Goal: Information Seeking & Learning: Learn about a topic

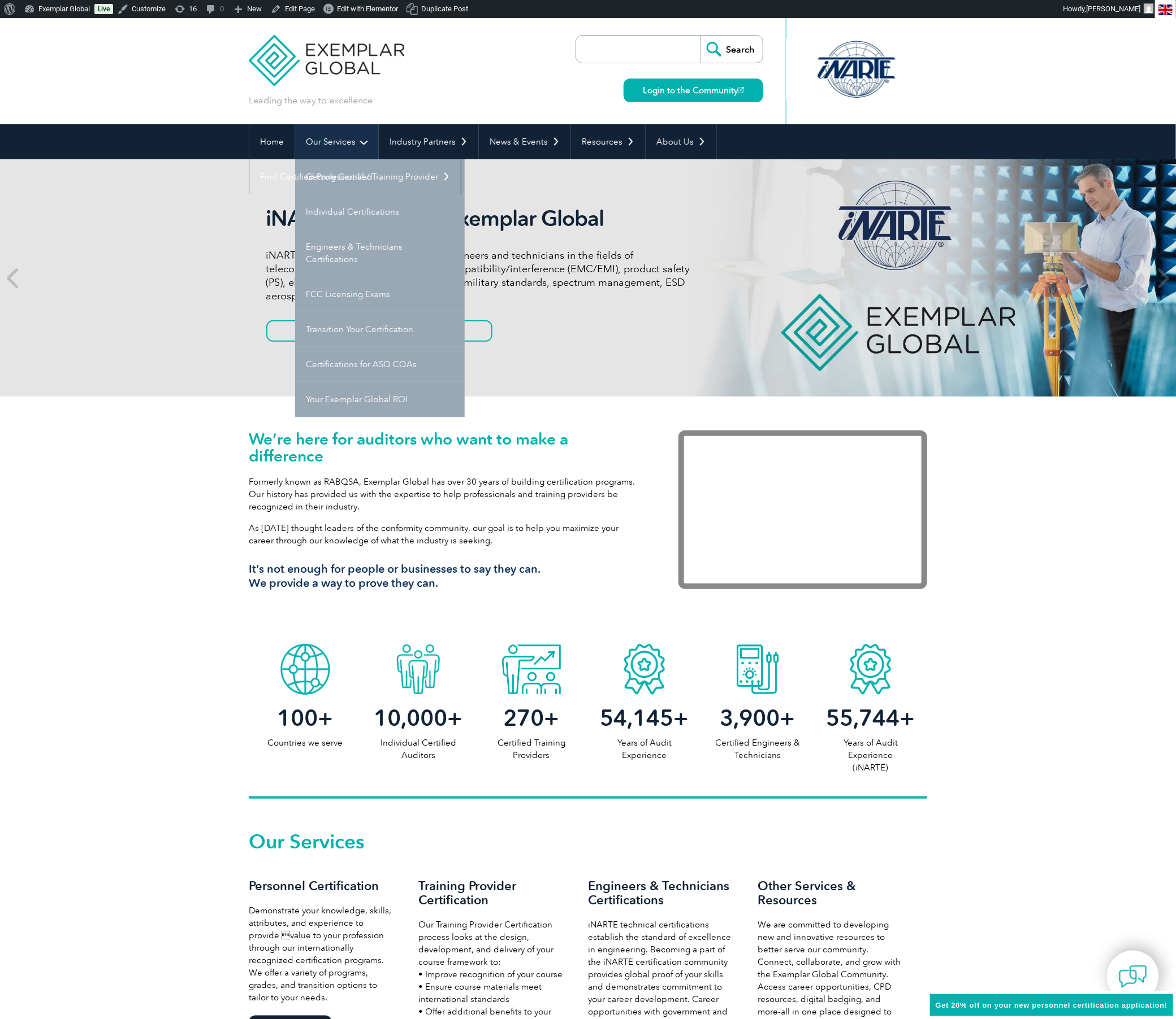
click at [321, 136] on link "Our Services" at bounding box center [336, 142] width 83 height 35
click at [345, 206] on link "Individual Certifications" at bounding box center [379, 211] width 169 height 35
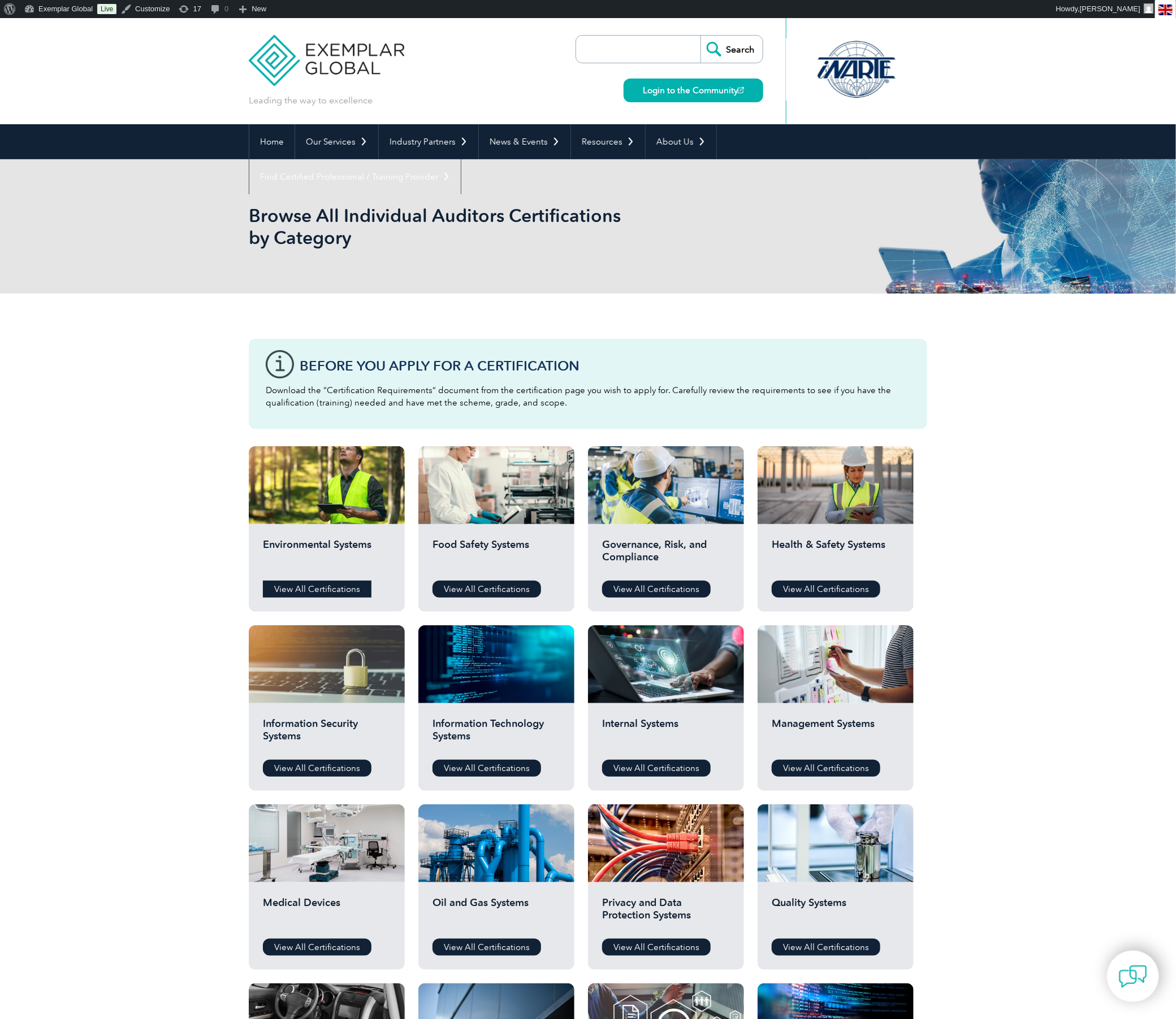
click at [336, 589] on link "View All Certifications" at bounding box center [317, 590] width 109 height 17
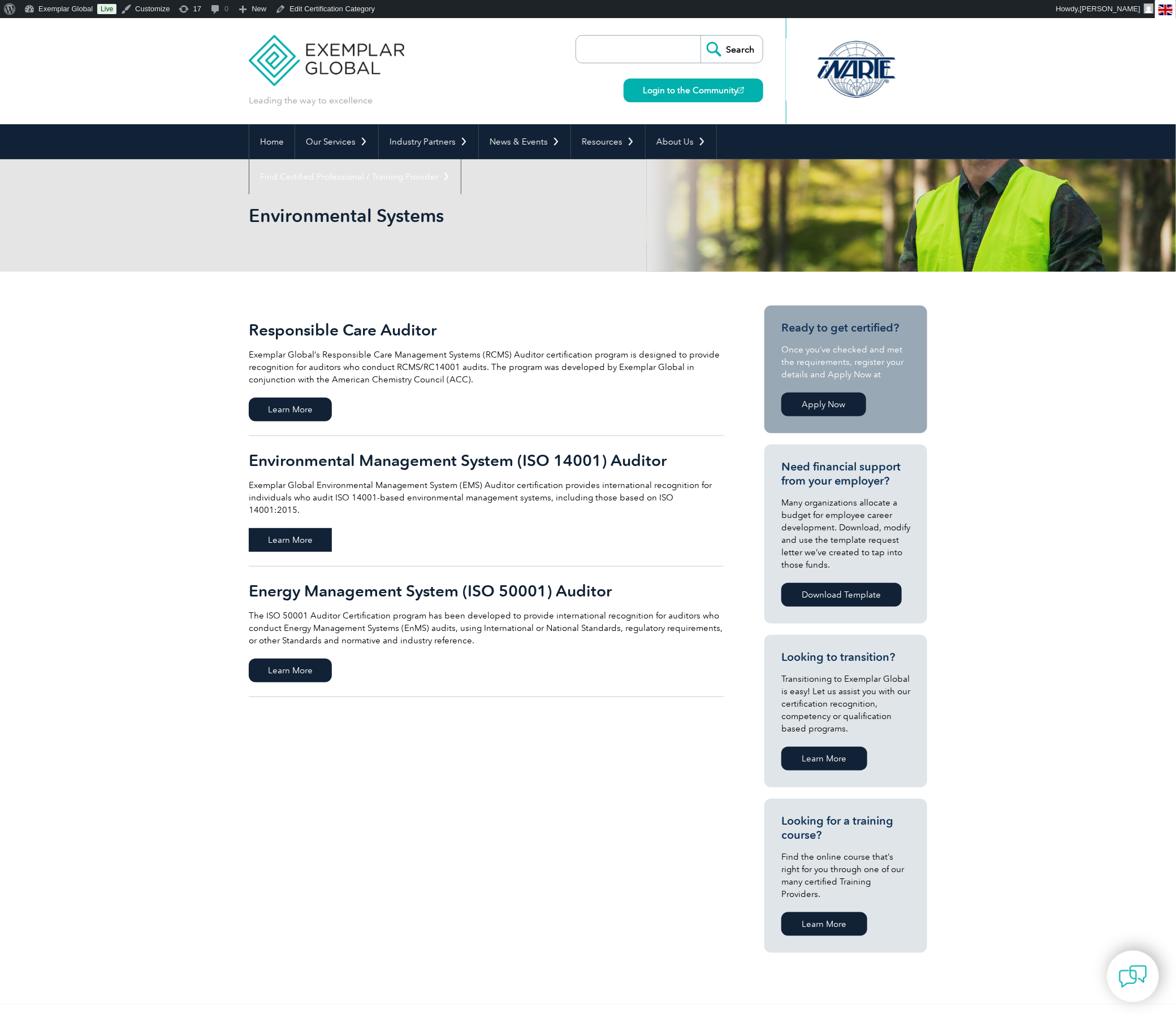
click at [295, 528] on span "Learn More" at bounding box center [290, 540] width 83 height 24
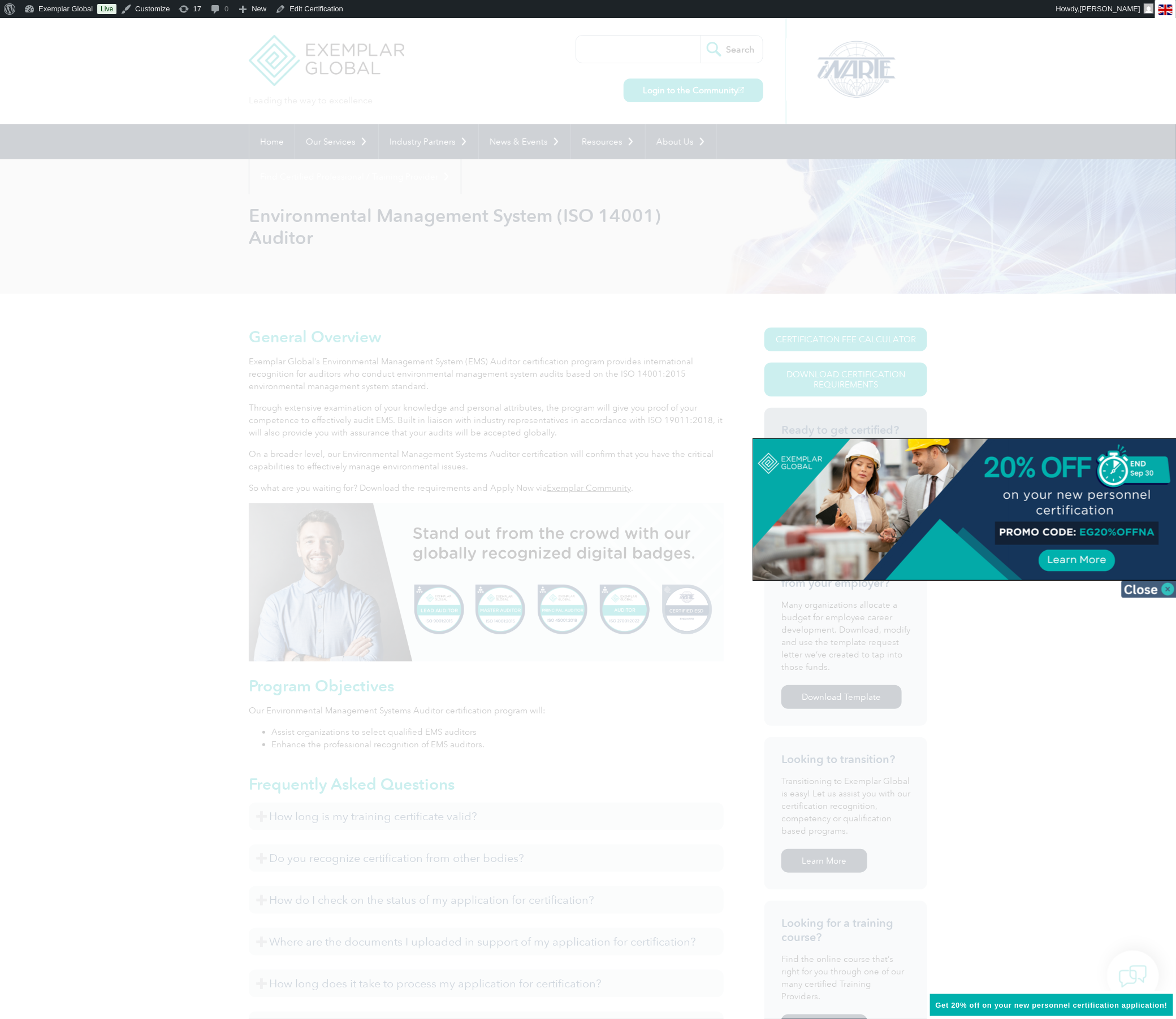
click at [1166, 590] on img at bounding box center [1149, 590] width 57 height 17
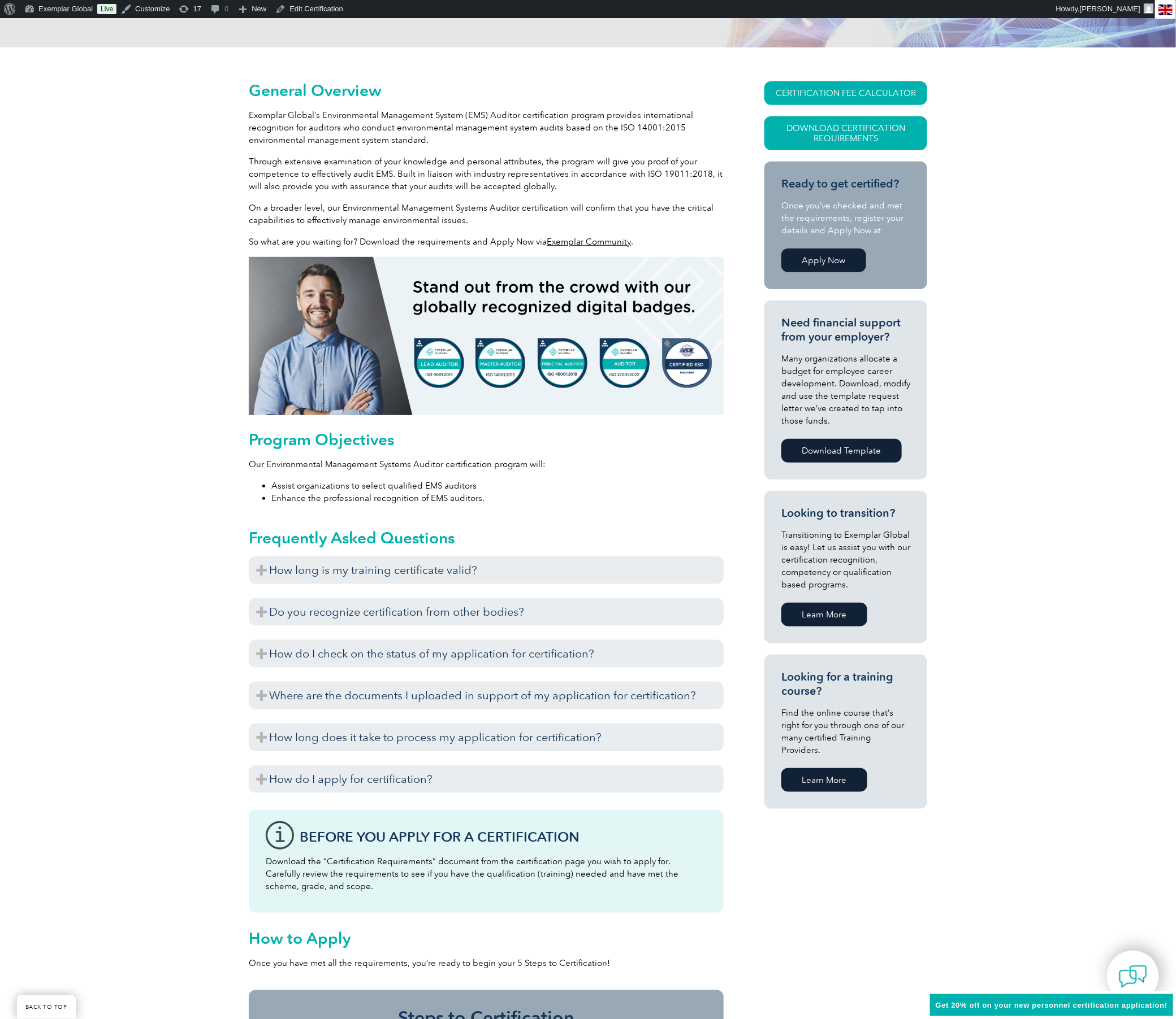
scroll to position [249, 0]
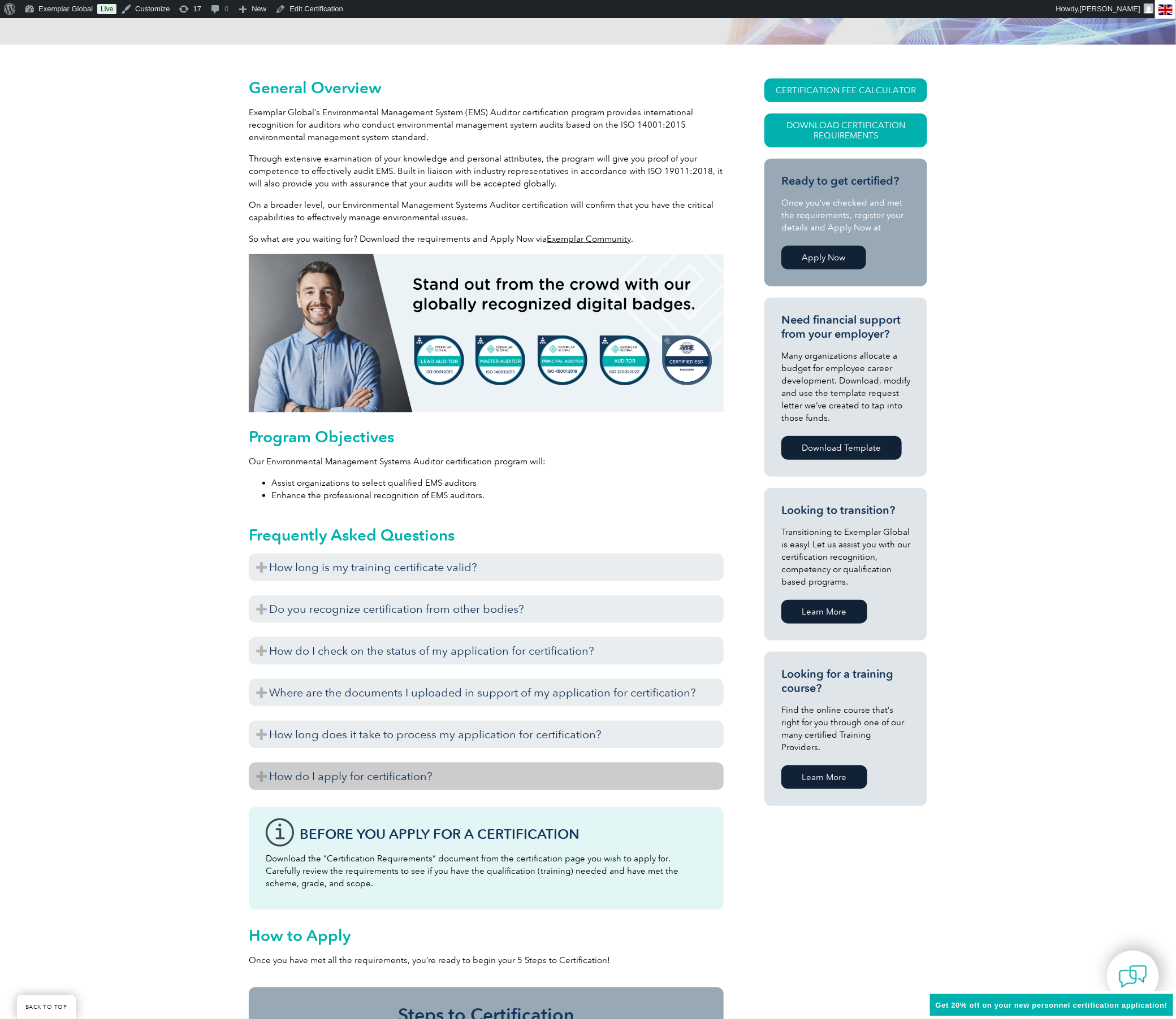
click at [387, 776] on h3 "How do I apply for certification?" at bounding box center [486, 776] width 474 height 27
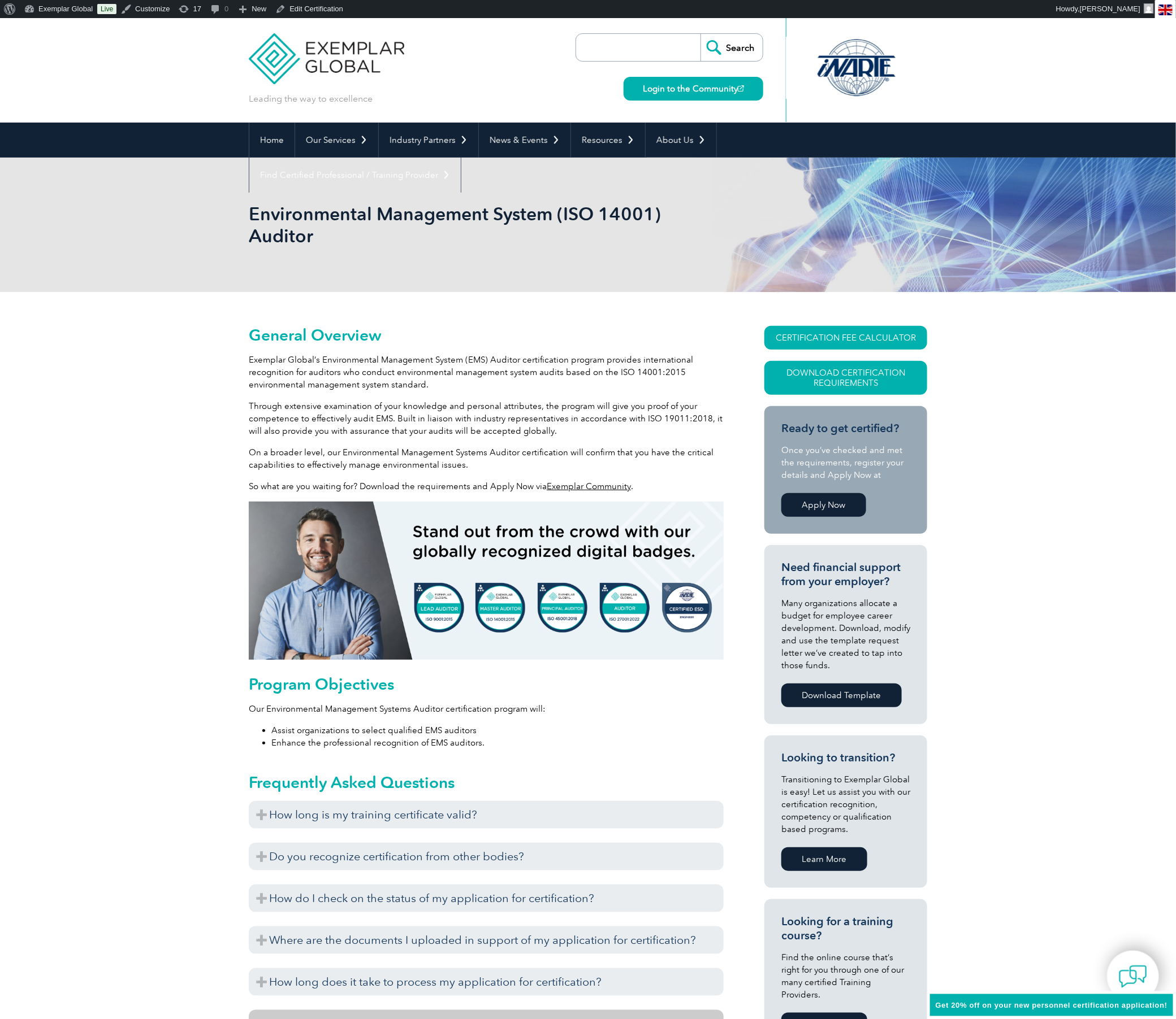
scroll to position [0, 0]
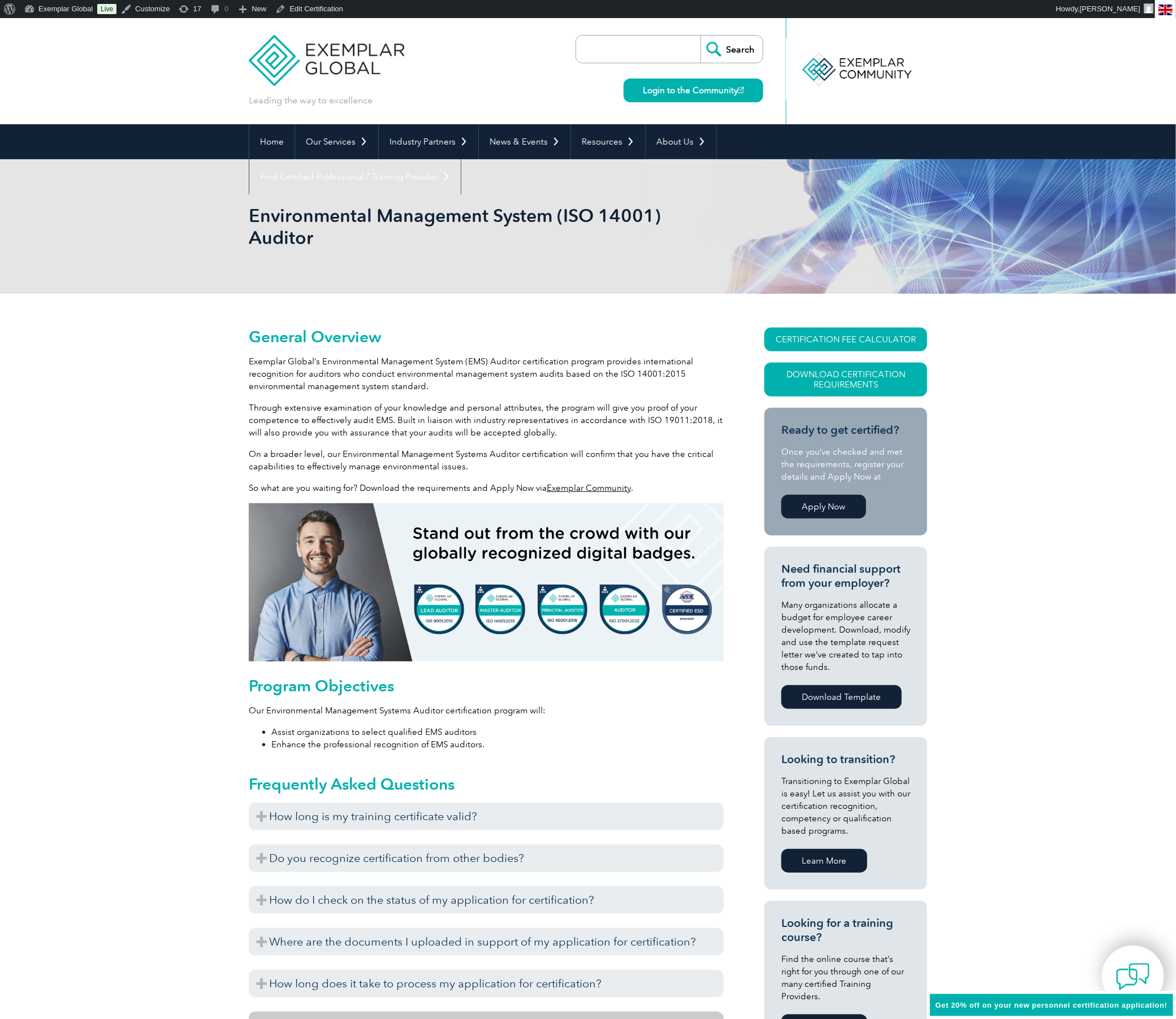
click at [1137, 980] on img at bounding box center [1132, 977] width 34 height 34
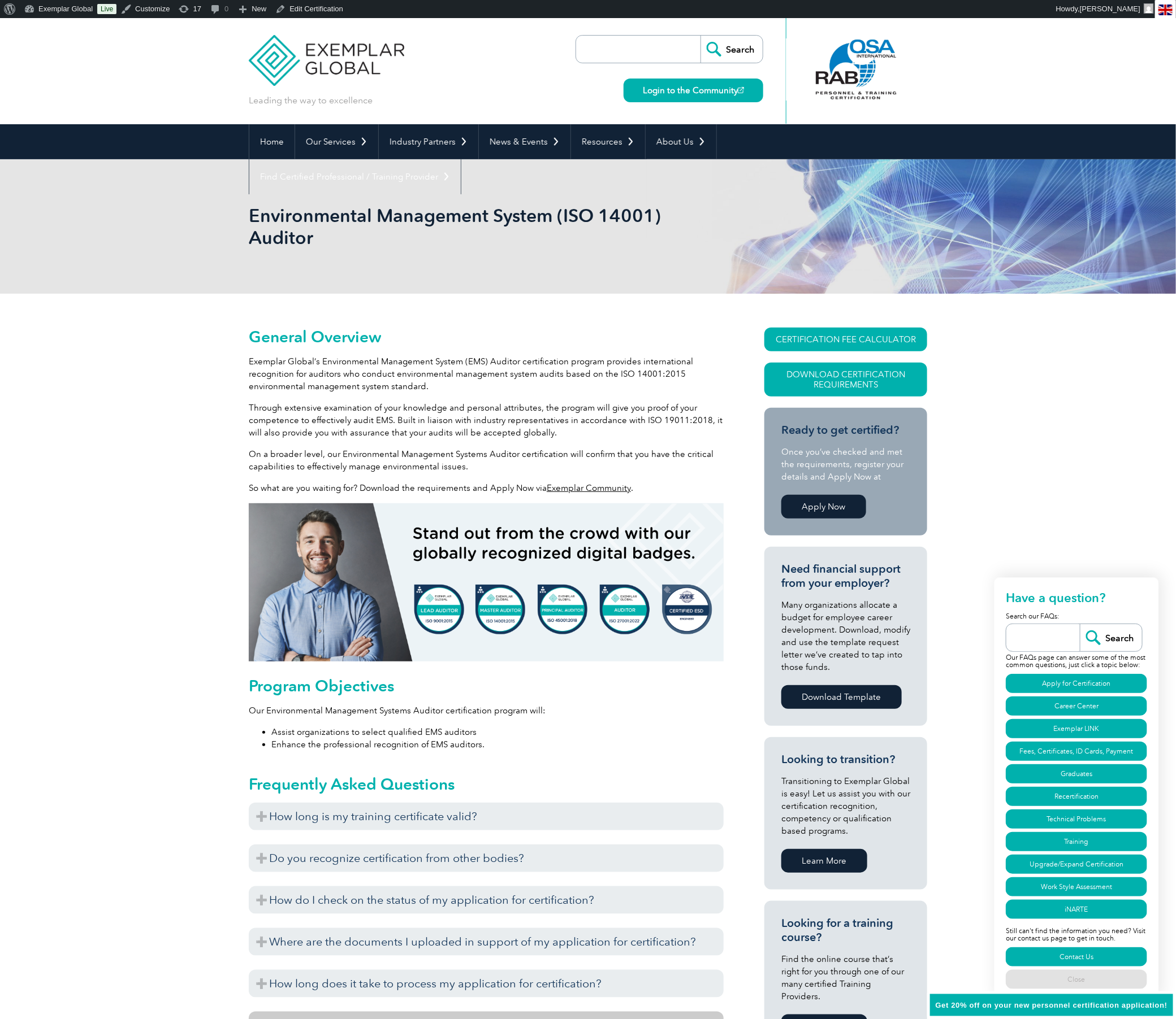
click at [1041, 625] on input "search" at bounding box center [1046, 638] width 68 height 27
type input "do I need training to gain certification"
click at [1080, 624] on input "Search" at bounding box center [1111, 638] width 62 height 27
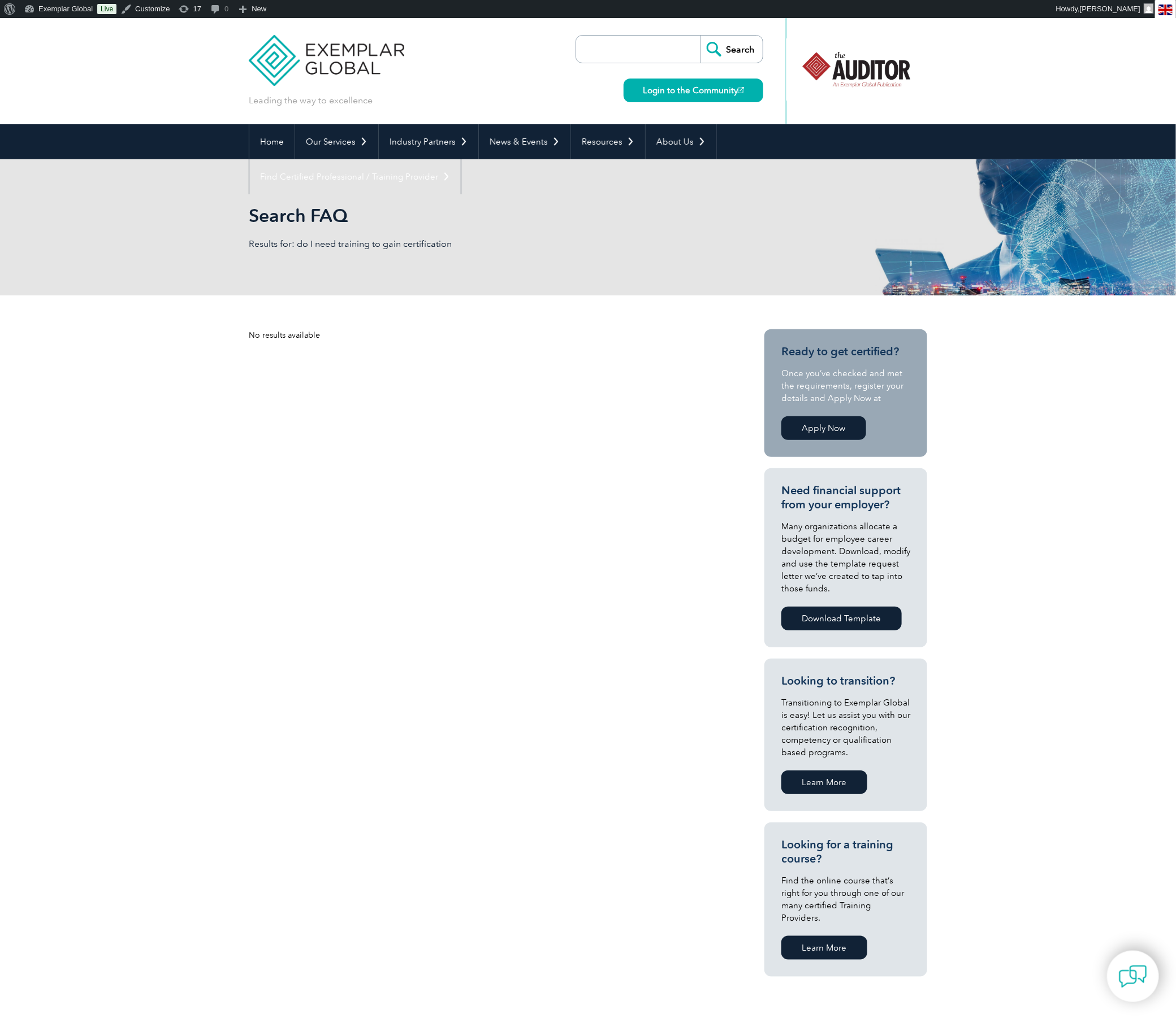
click at [816, 779] on link "Learn More" at bounding box center [824, 783] width 86 height 24
